Goal: Task Accomplishment & Management: Use online tool/utility

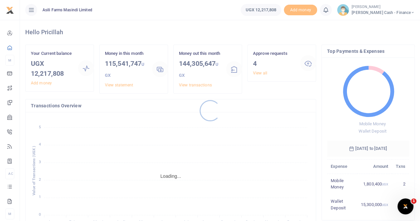
scroll to position [5, 5]
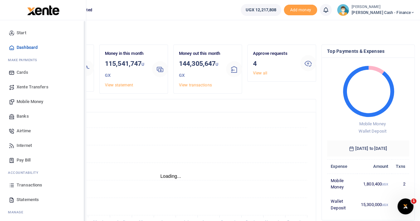
click at [24, 85] on span "Xente Transfers" at bounding box center [33, 87] width 32 height 7
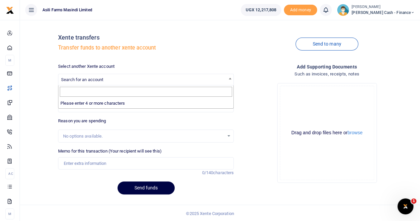
click at [87, 81] on span "Search for an account" at bounding box center [82, 79] width 42 height 5
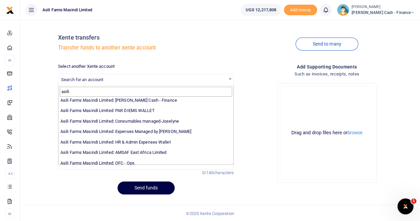
scroll to position [48, 0]
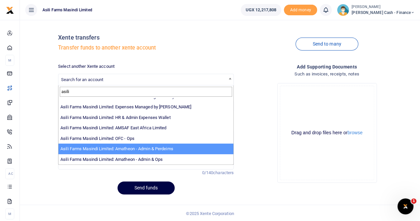
type input "asili"
select select "4039"
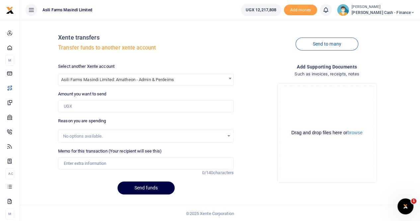
scroll to position [1, 0]
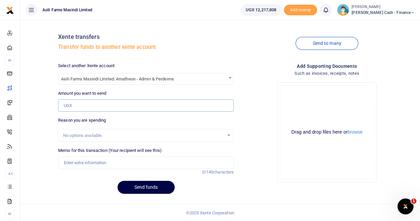
click at [68, 105] on input "Amount you want to send" at bounding box center [145, 105] width 175 height 13
paste input "245,000"
type input "245,000"
click at [79, 159] on input "Memo for this transaction (Your recipient will see this)" at bounding box center [145, 162] width 175 height 13
click at [136, 161] on input "Transfer to Amatheon perduim for" at bounding box center [145, 162] width 175 height 13
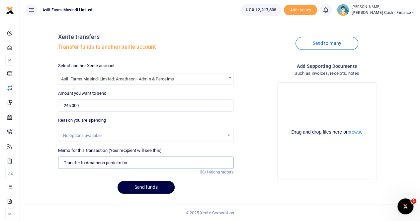
paste input "AMATHEON RESTRUCTURING ACOMMODATION & PERDIEM FOR AISHA MUTESI."
drag, startPoint x: 71, startPoint y: 162, endPoint x: 246, endPoint y: 159, distance: 174.5
click at [246, 159] on div "Select another Xente account Asili Farms Masindi Limited: Amatheon - Admin & Pe…" at bounding box center [236, 130] width 362 height 136
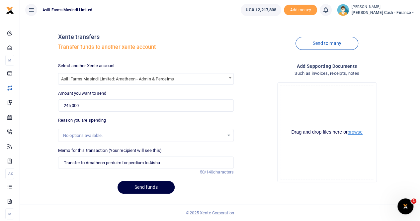
click at [356, 132] on button "browse" at bounding box center [354, 131] width 15 height 5
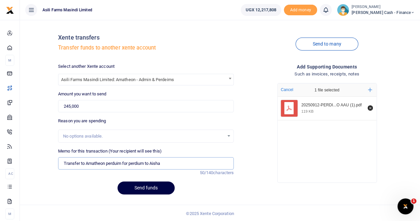
click at [165, 161] on input "Transfer to Amatheon perduim for perdium to Aisha" at bounding box center [145, 163] width 175 height 13
click at [180, 164] on input "Transfer to Amatheon perduim for perdium to Aisha for restricturing" at bounding box center [145, 163] width 175 height 13
click at [202, 166] on input "Transfer to Amatheon perduim for perdium to Aisha for restructuring" at bounding box center [145, 163] width 175 height 13
click at [171, 163] on input "Transfer to Amatheon perduim for perdium to Aisha for restructuring" at bounding box center [145, 163] width 175 height 13
type input "Transfer to Amatheon perduim for perdium to Aisha for Amatheon restructuring"
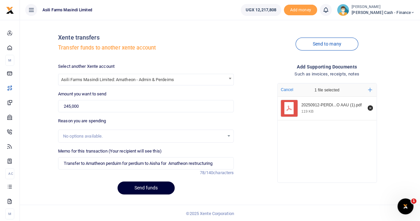
click at [136, 188] on button "Send funds" at bounding box center [145, 187] width 57 height 13
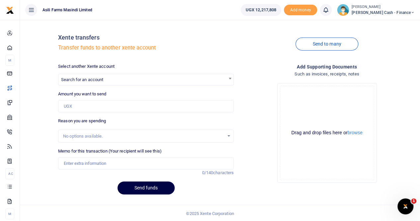
click at [243, 37] on div "Send to many" at bounding box center [326, 44] width 181 height 38
